Goal: Transaction & Acquisition: Purchase product/service

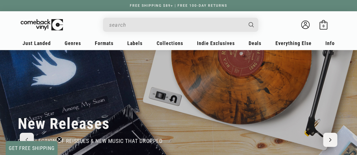
click at [124, 25] on input "When autocomplete results are available use up and down arrows to review and en…" at bounding box center [176, 25] width 134 height 12
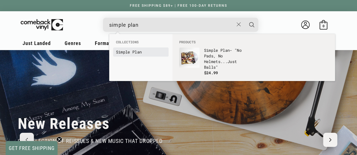
type input "simple plan"
click at [124, 54] on b "Simple" at bounding box center [123, 51] width 14 height 5
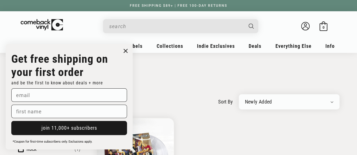
click at [127, 49] on icon "Close dialog" at bounding box center [125, 50] width 3 height 3
